Goal: Task Accomplishment & Management: Manage account settings

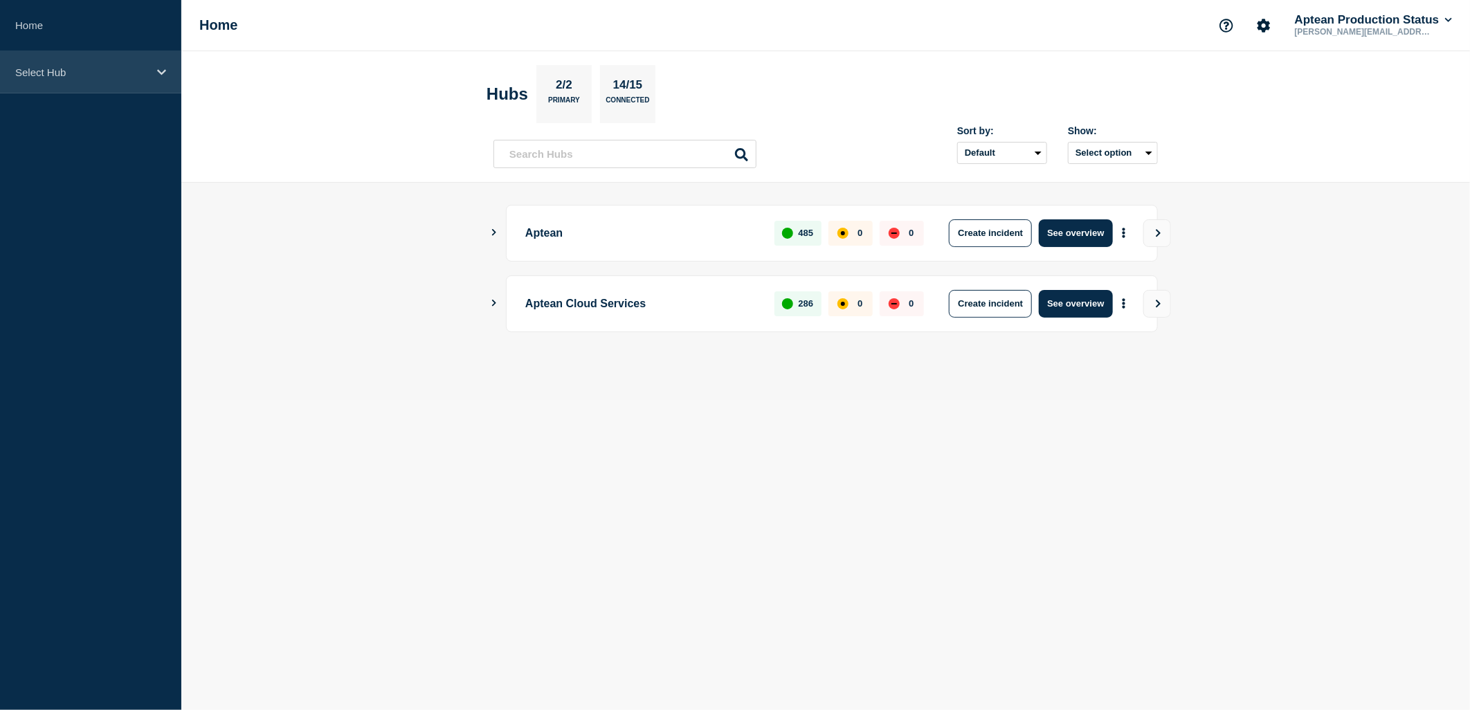
click at [156, 88] on div "Select Hub" at bounding box center [90, 72] width 181 height 42
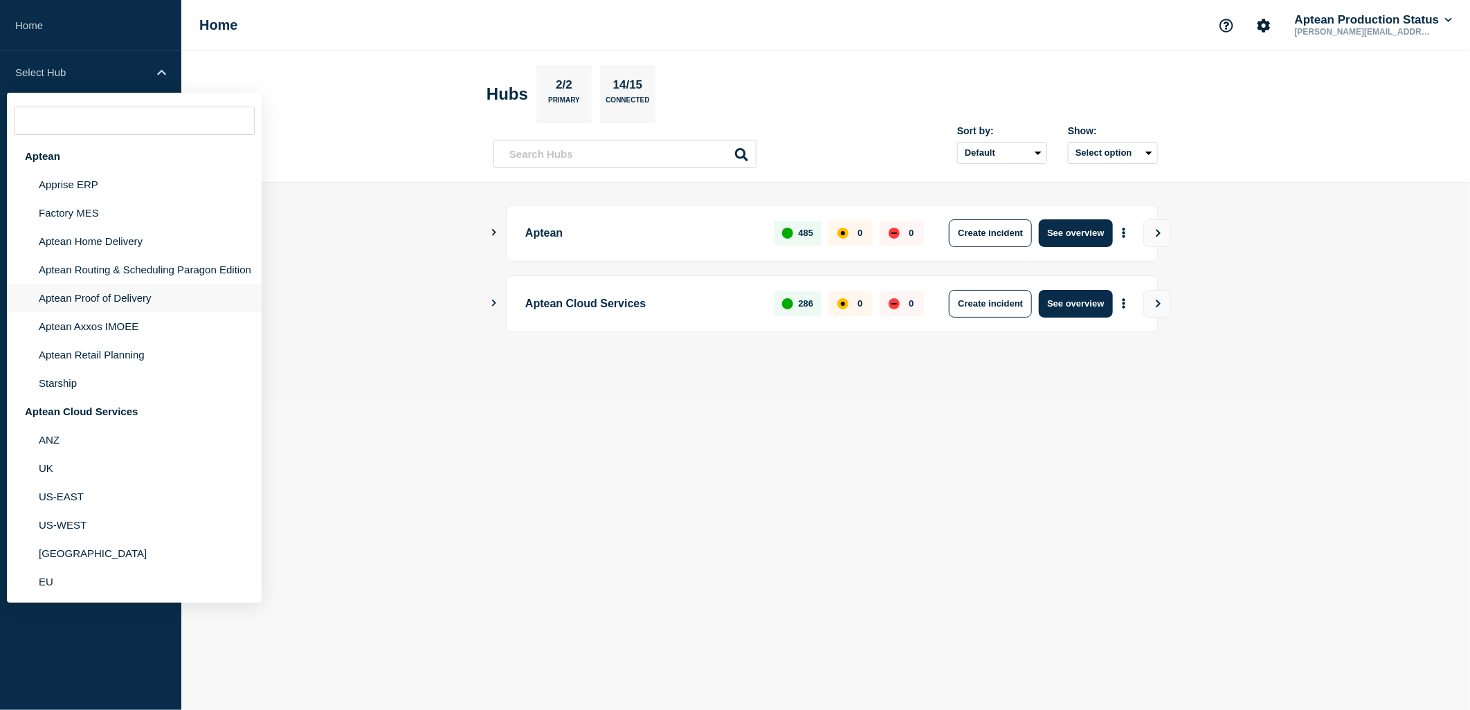
click at [125, 300] on li "Aptean Proof of Delivery" at bounding box center [134, 298] width 255 height 28
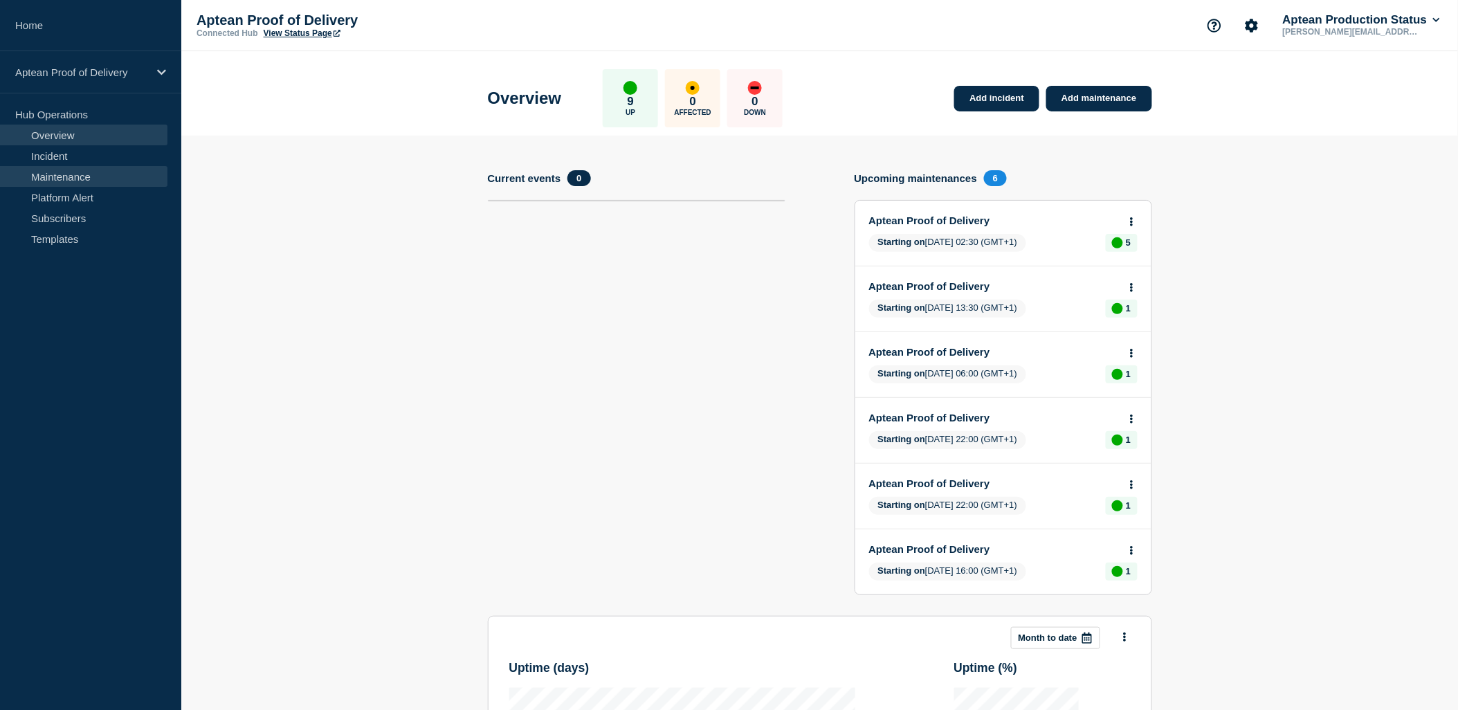
click at [121, 171] on link "Maintenance" at bounding box center [83, 176] width 167 height 21
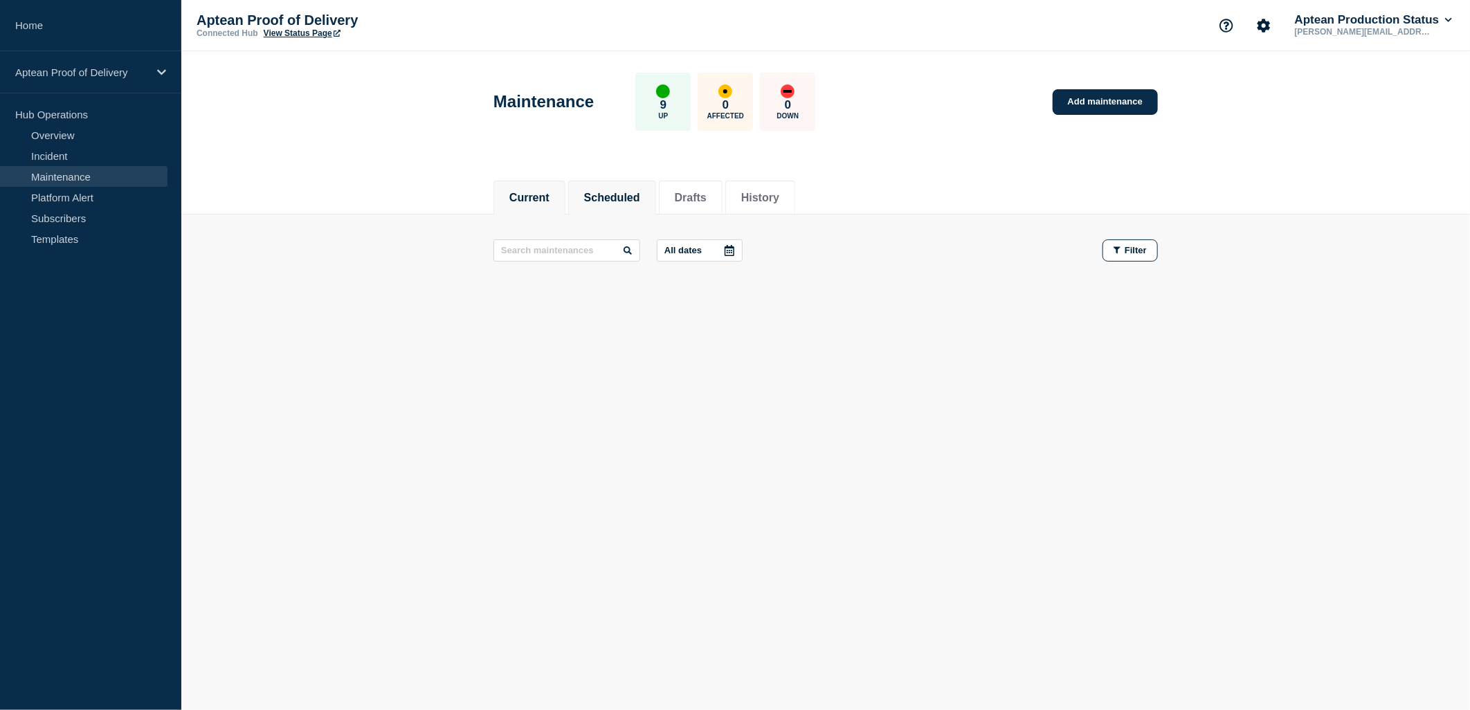
click at [603, 204] on li "Scheduled" at bounding box center [612, 198] width 88 height 34
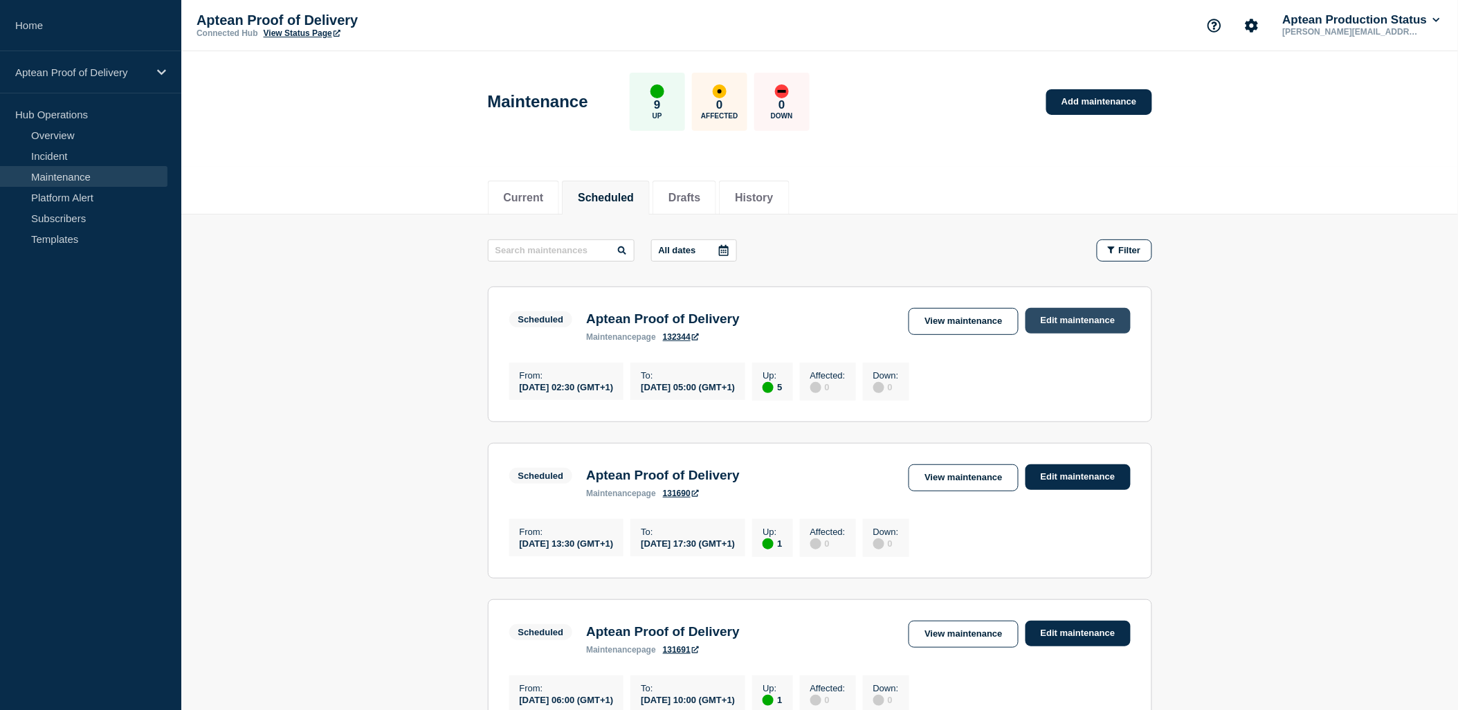
click at [1078, 320] on link "Edit maintenance" at bounding box center [1078, 321] width 105 height 26
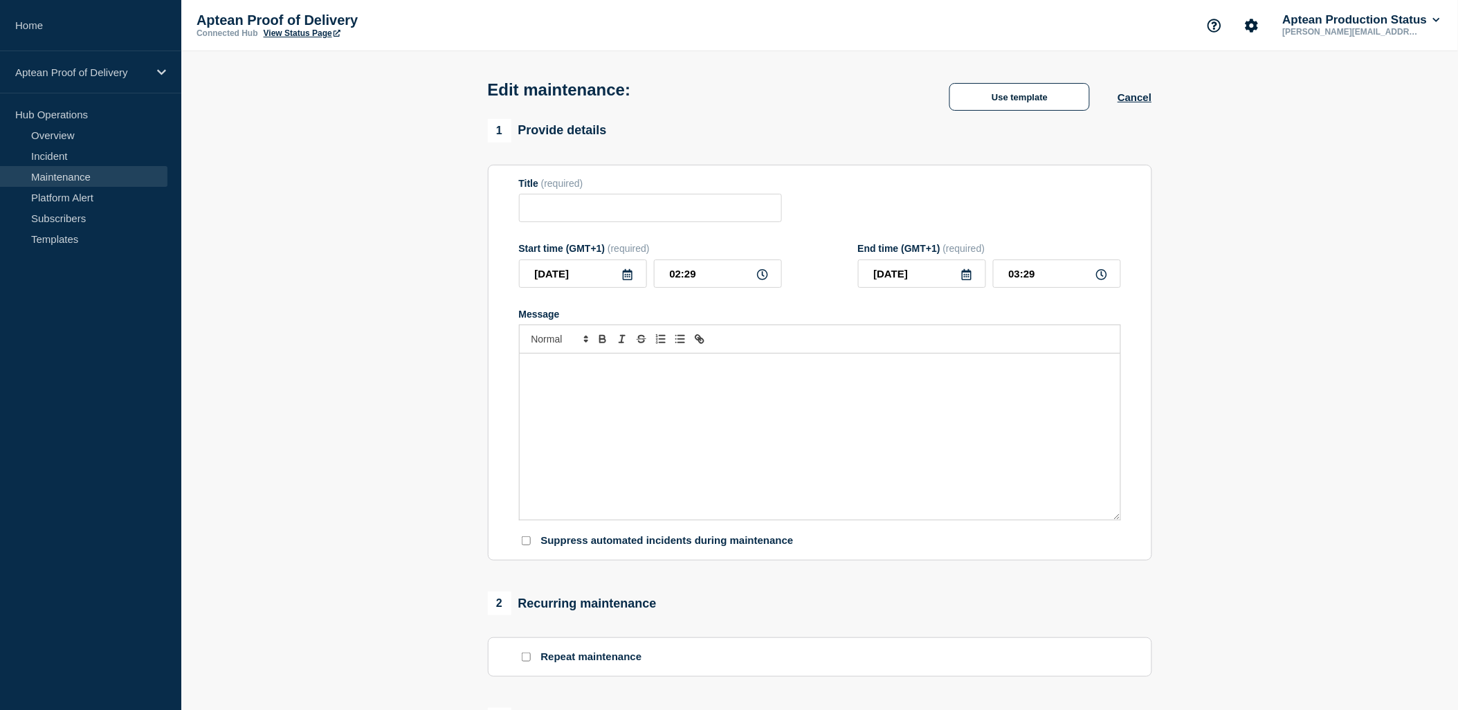
type input "Aptean Proof of Delivery"
type input "02:30"
type input "05:00"
checkbox input "true"
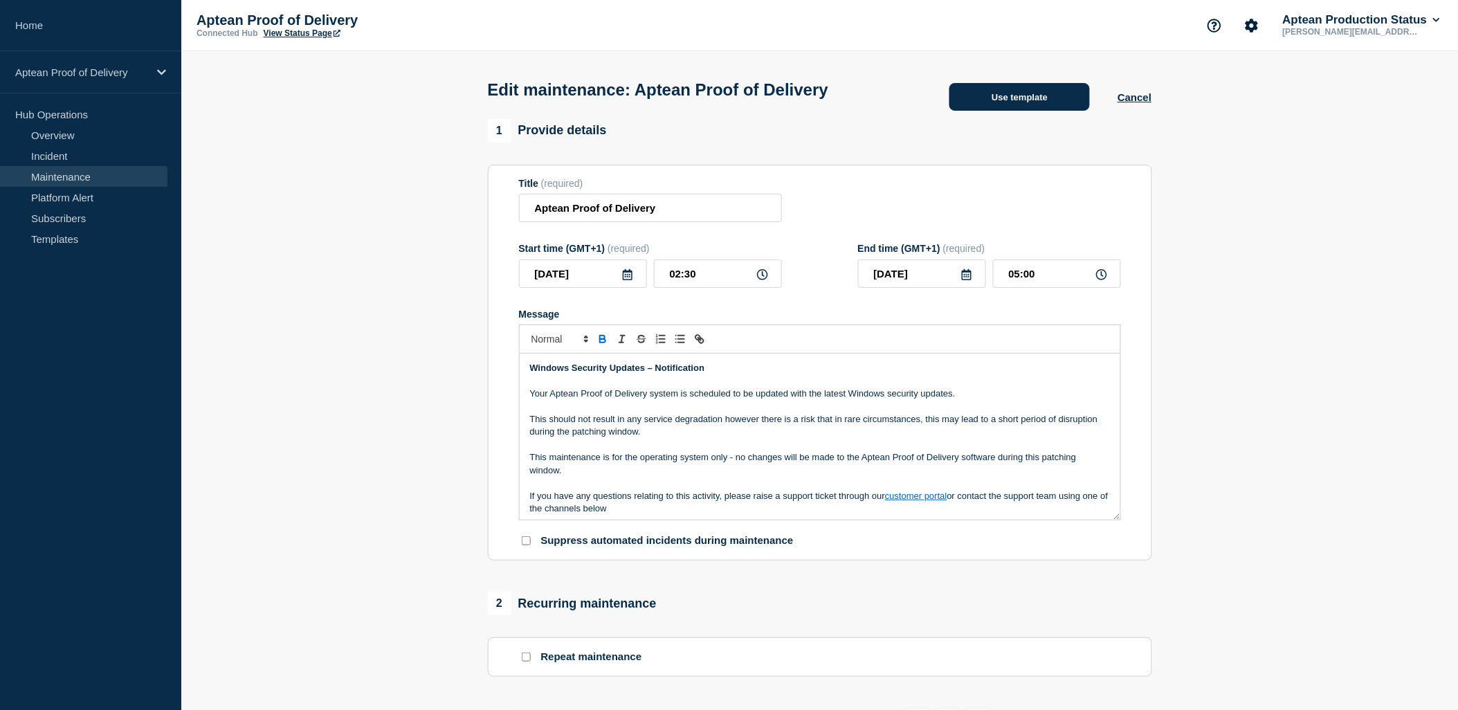
click at [979, 105] on button "Use template" at bounding box center [1020, 97] width 141 height 28
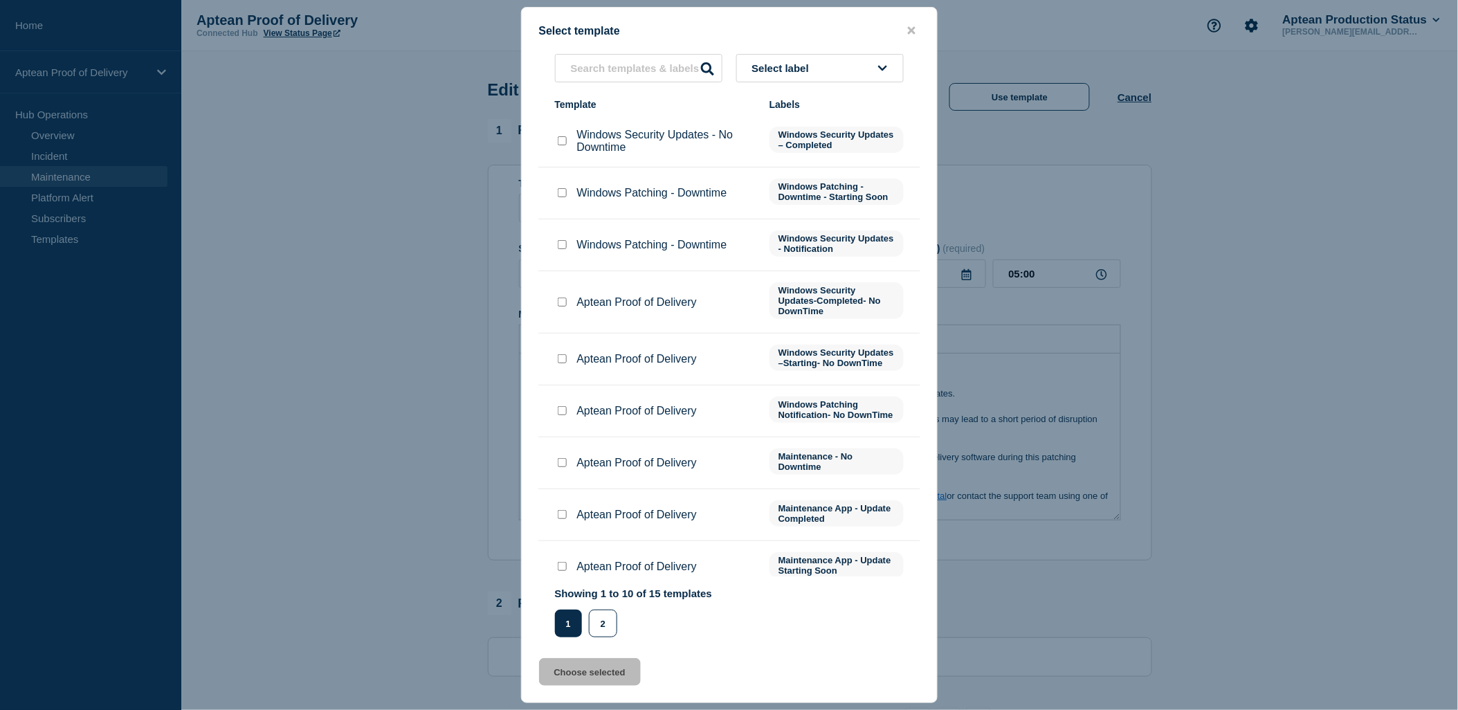
click at [562, 362] on input "Aptean Proof of Delivery checkbox" at bounding box center [562, 358] width 9 height 9
checkbox input "true"
click at [608, 676] on button "Choose selected" at bounding box center [590, 672] width 102 height 28
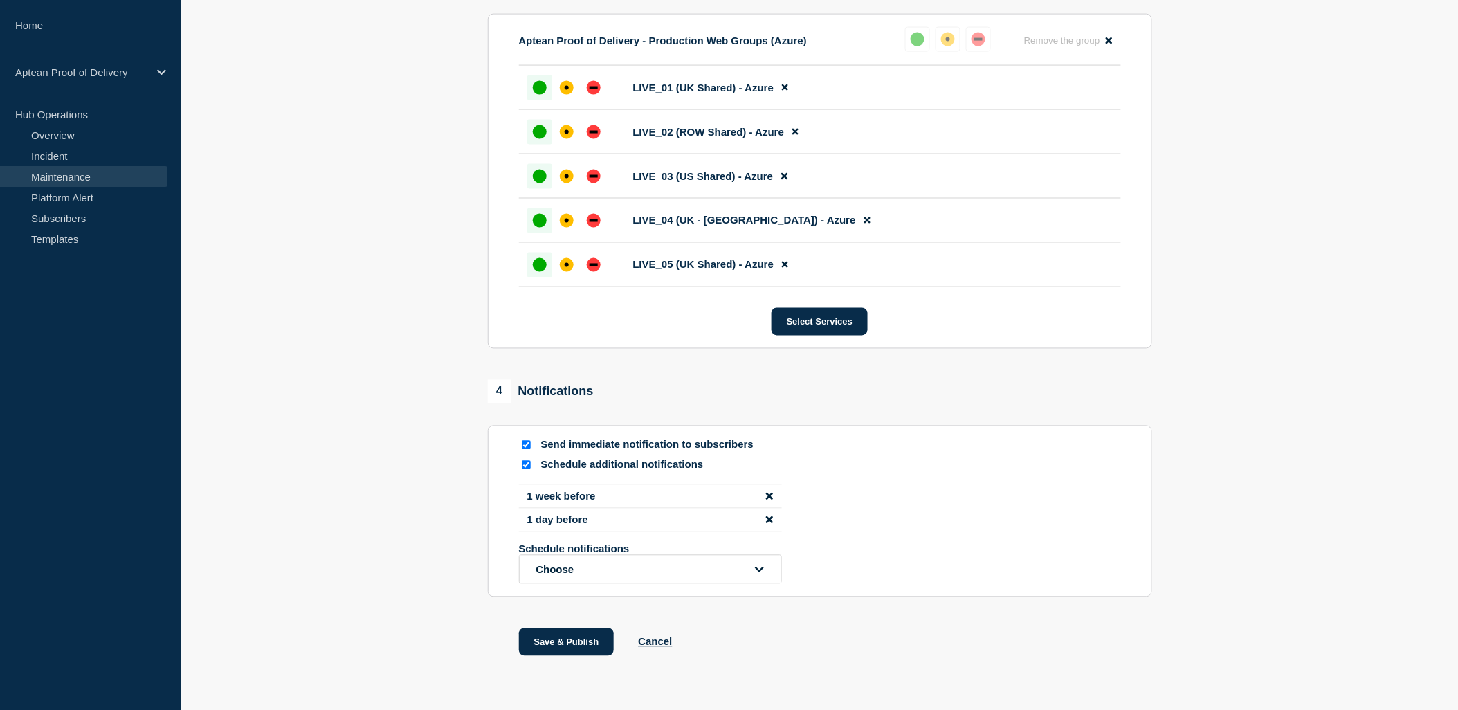
scroll to position [769, 0]
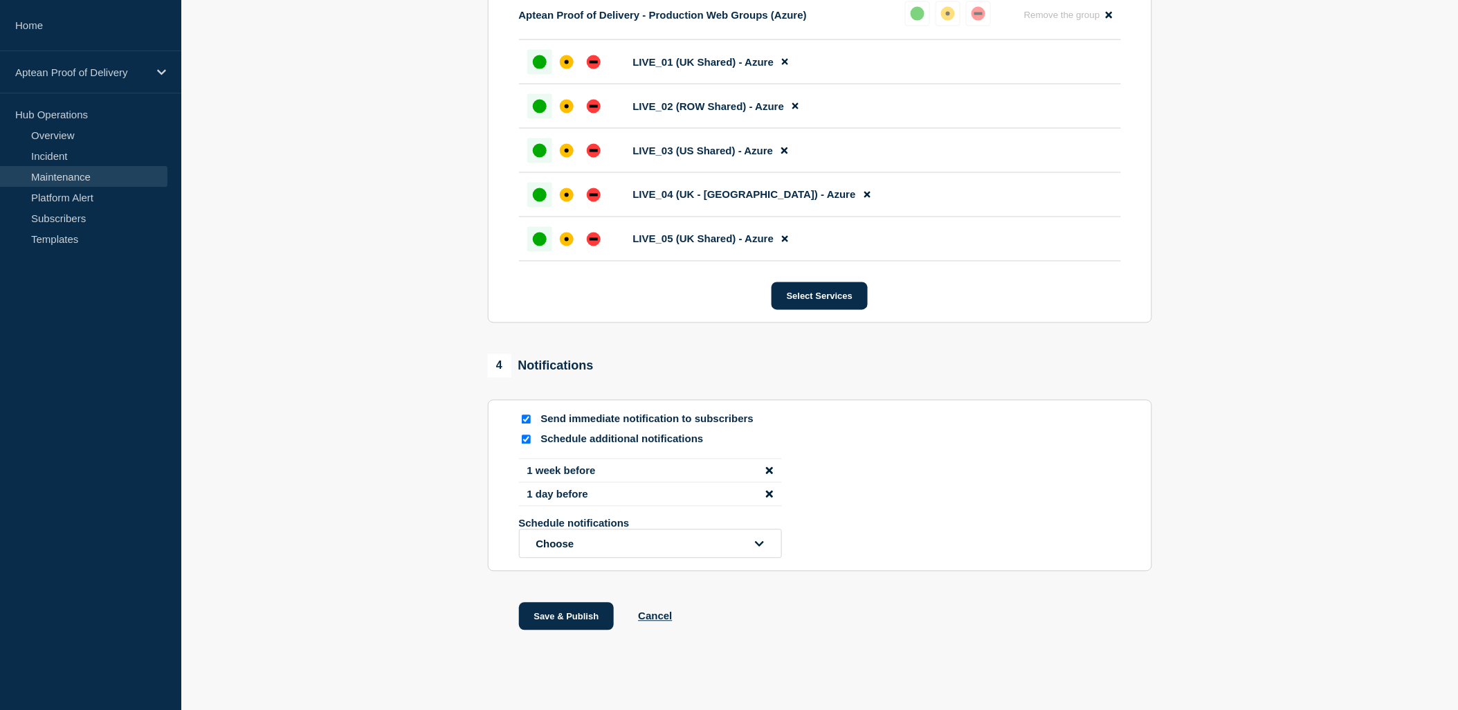
click at [523, 444] on input "Schedule additional notifications" at bounding box center [526, 439] width 9 height 9
checkbox input "false"
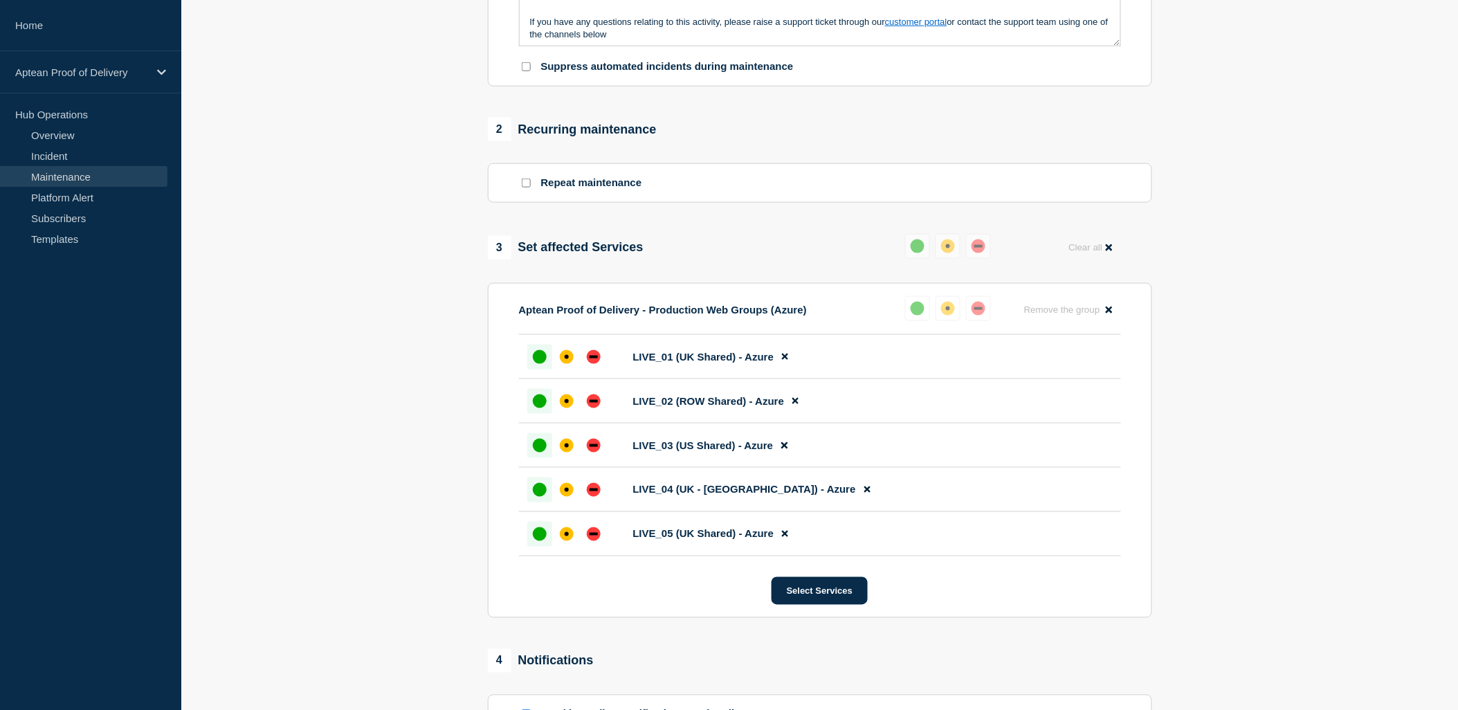
scroll to position [705, 0]
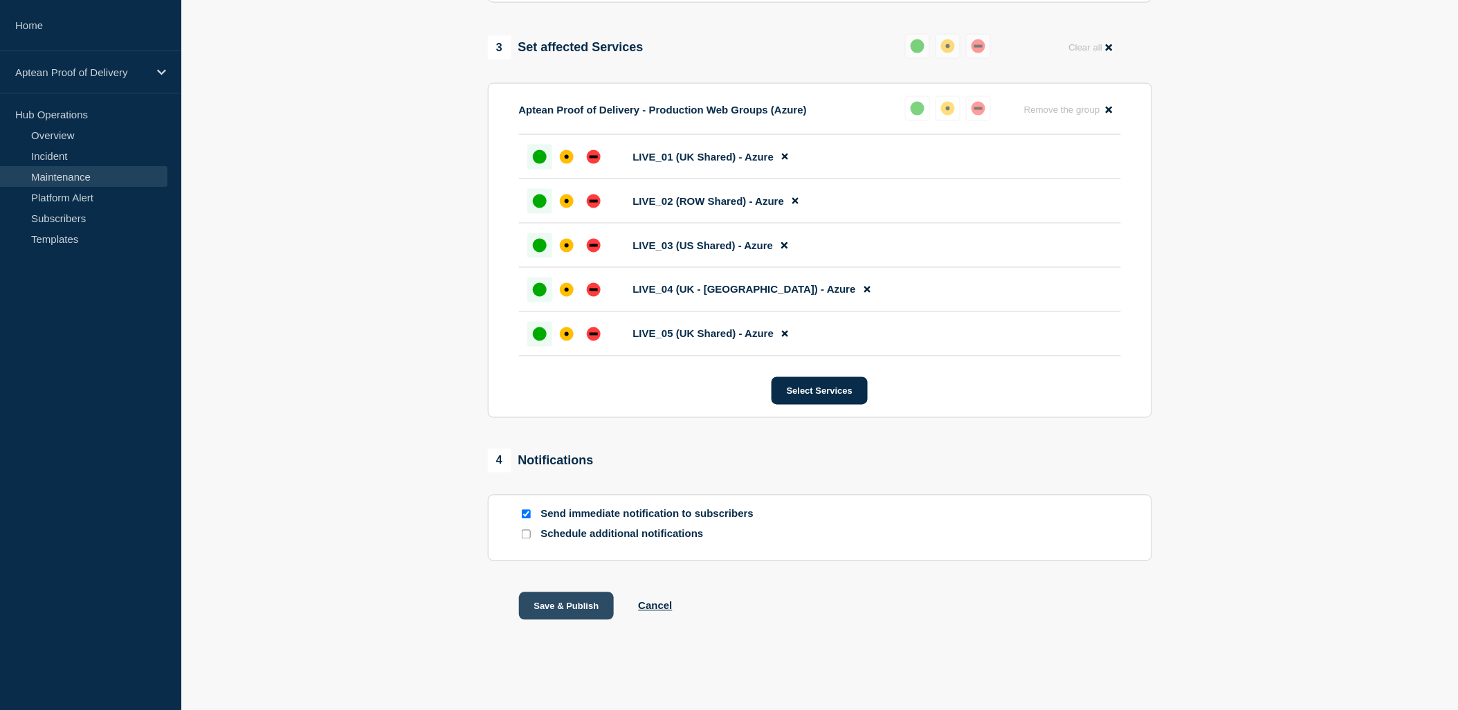
click at [580, 610] on button "Save & Publish" at bounding box center [567, 606] width 96 height 28
